Goal: Navigation & Orientation: Find specific page/section

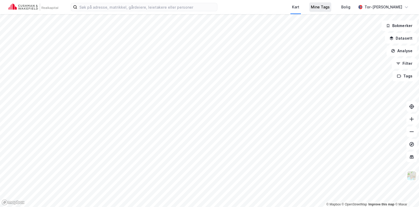
click at [330, 7] on div "Mine Tags" at bounding box center [320, 7] width 19 height 6
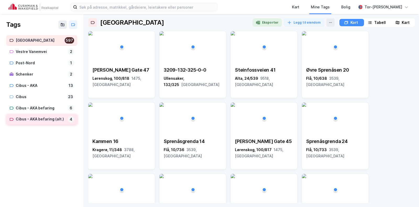
click at [50, 120] on div "Cibus - AKA befaring (alt.)" at bounding box center [41, 119] width 50 height 7
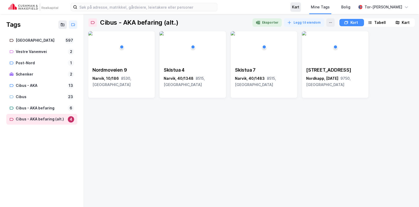
click at [300, 8] on div "Kart" at bounding box center [295, 7] width 7 height 6
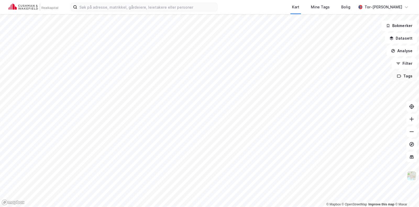
click at [410, 79] on button "Tags" at bounding box center [405, 76] width 24 height 10
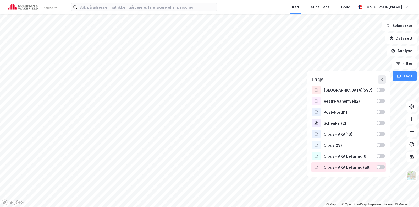
click at [365, 168] on div "Cibus - AKA befaring (alt.) ( 4 )" at bounding box center [349, 167] width 50 height 4
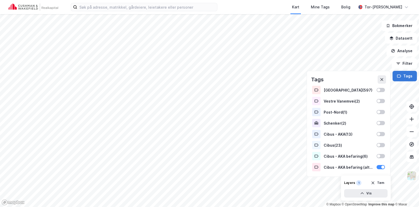
click at [407, 80] on button "Tags" at bounding box center [405, 76] width 24 height 10
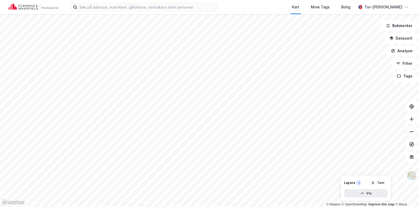
click at [410, 135] on button at bounding box center [412, 131] width 10 height 10
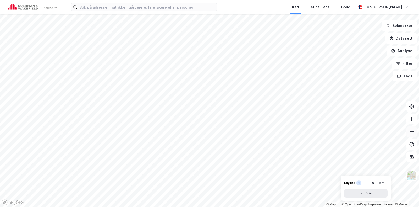
click at [410, 135] on button at bounding box center [412, 131] width 10 height 10
click at [347, 11] on div "Kart Mine Tags Bolig Tor-[PERSON_NAME] © Mapbox © OpenStreetMap Improve this ma…" at bounding box center [209, 103] width 419 height 207
click at [411, 130] on icon at bounding box center [411, 131] width 5 height 5
click at [416, 117] on button at bounding box center [412, 119] width 10 height 10
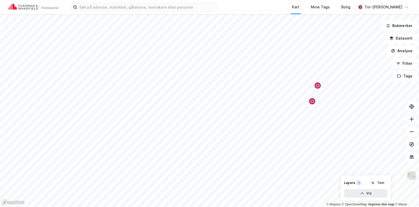
click at [416, 117] on button at bounding box center [412, 119] width 10 height 10
click at [413, 120] on icon at bounding box center [411, 118] width 5 height 5
click at [413, 119] on icon at bounding box center [412, 119] width 4 height 1
click at [416, 119] on button at bounding box center [412, 119] width 10 height 10
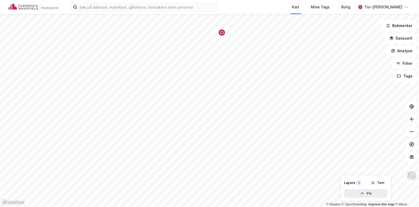
click at [416, 119] on button at bounding box center [412, 119] width 10 height 10
click at [412, 131] on icon at bounding box center [411, 131] width 5 height 5
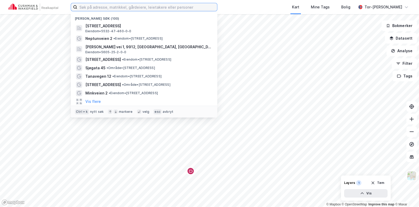
click at [121, 8] on input at bounding box center [147, 7] width 140 height 8
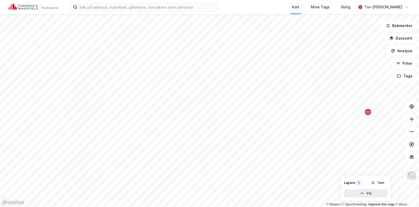
click at [411, 121] on icon at bounding box center [411, 118] width 5 height 5
click at [417, 132] on button at bounding box center [412, 131] width 10 height 10
click at [414, 116] on icon at bounding box center [411, 118] width 5 height 5
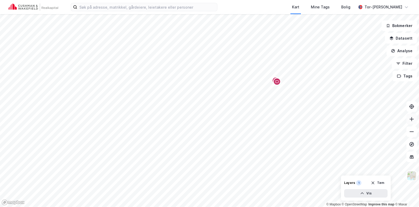
click at [414, 116] on icon at bounding box center [411, 118] width 5 height 5
click at [413, 130] on icon at bounding box center [411, 131] width 5 height 5
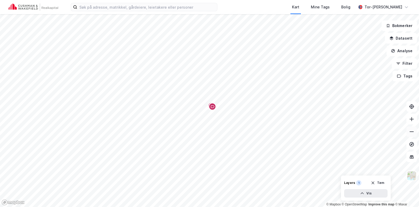
click at [413, 130] on icon at bounding box center [411, 131] width 5 height 5
click at [267, 9] on div "Kart Mine Tags Bolig Tor-[PERSON_NAME] © Mapbox © OpenStreetMap Improve this ma…" at bounding box center [209, 103] width 419 height 207
click at [410, 120] on icon at bounding box center [411, 118] width 5 height 5
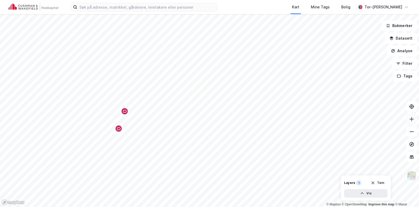
click at [410, 120] on icon at bounding box center [411, 118] width 5 height 5
click at [413, 117] on icon at bounding box center [411, 118] width 5 height 5
click at [411, 123] on button at bounding box center [412, 119] width 10 height 10
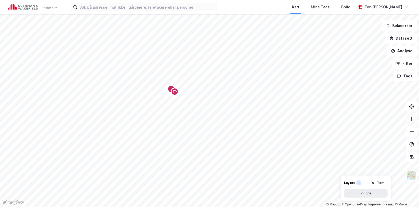
click at [411, 123] on button at bounding box center [412, 119] width 10 height 10
click at [413, 118] on icon at bounding box center [411, 118] width 5 height 5
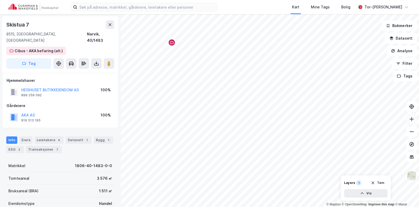
click at [409, 114] on button at bounding box center [412, 119] width 10 height 10
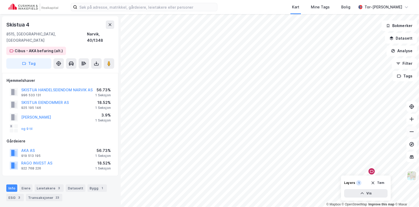
click at [417, 129] on button at bounding box center [412, 131] width 10 height 10
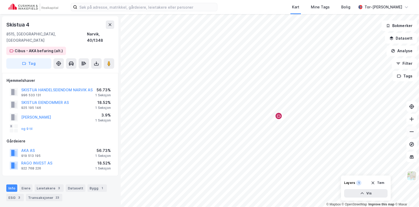
click at [417, 129] on button at bounding box center [412, 131] width 10 height 10
